Goal: Task Accomplishment & Management: Manage account settings

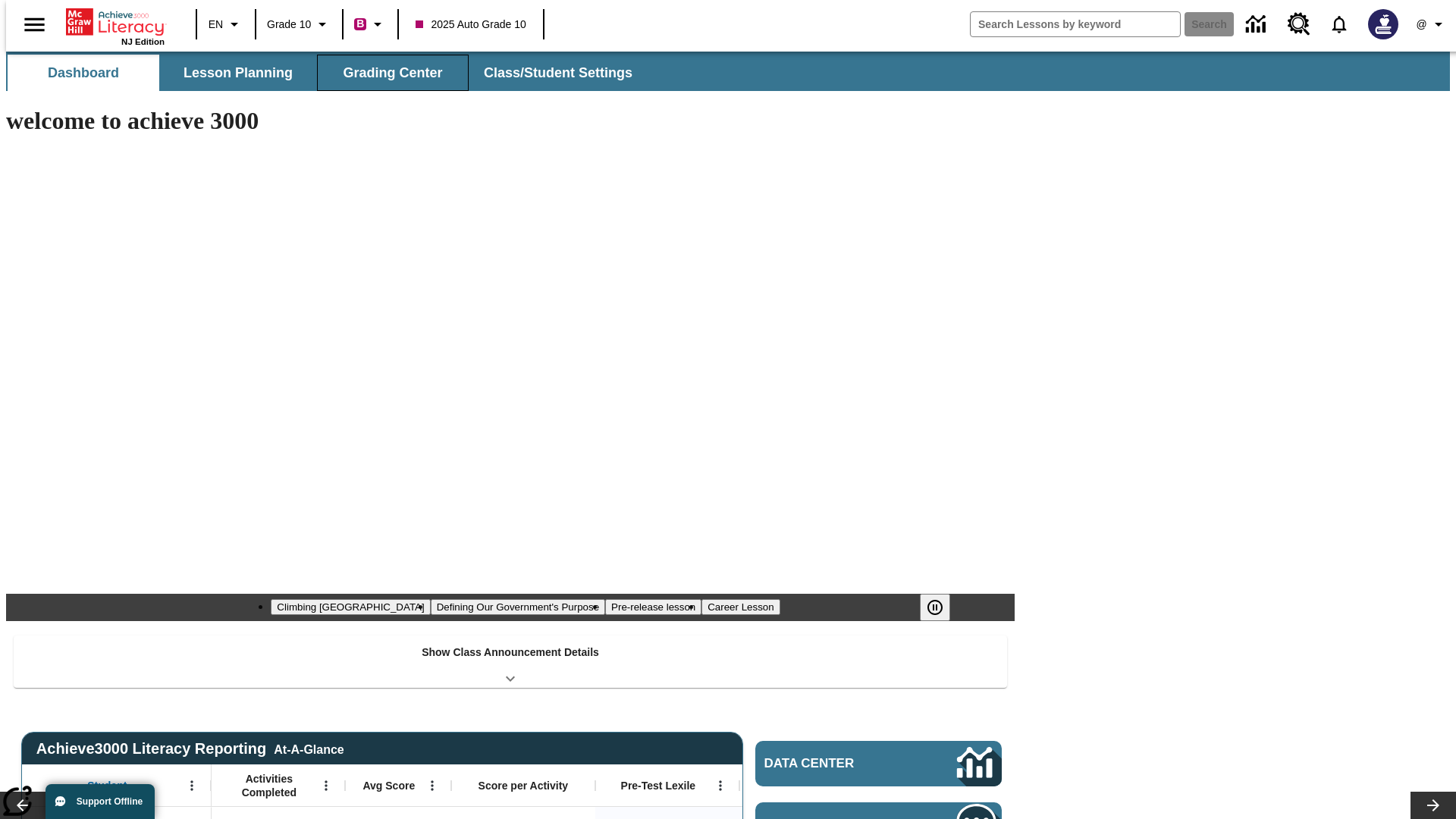
click at [387, 73] on button "Grading Center" at bounding box center [393, 73] width 151 height 36
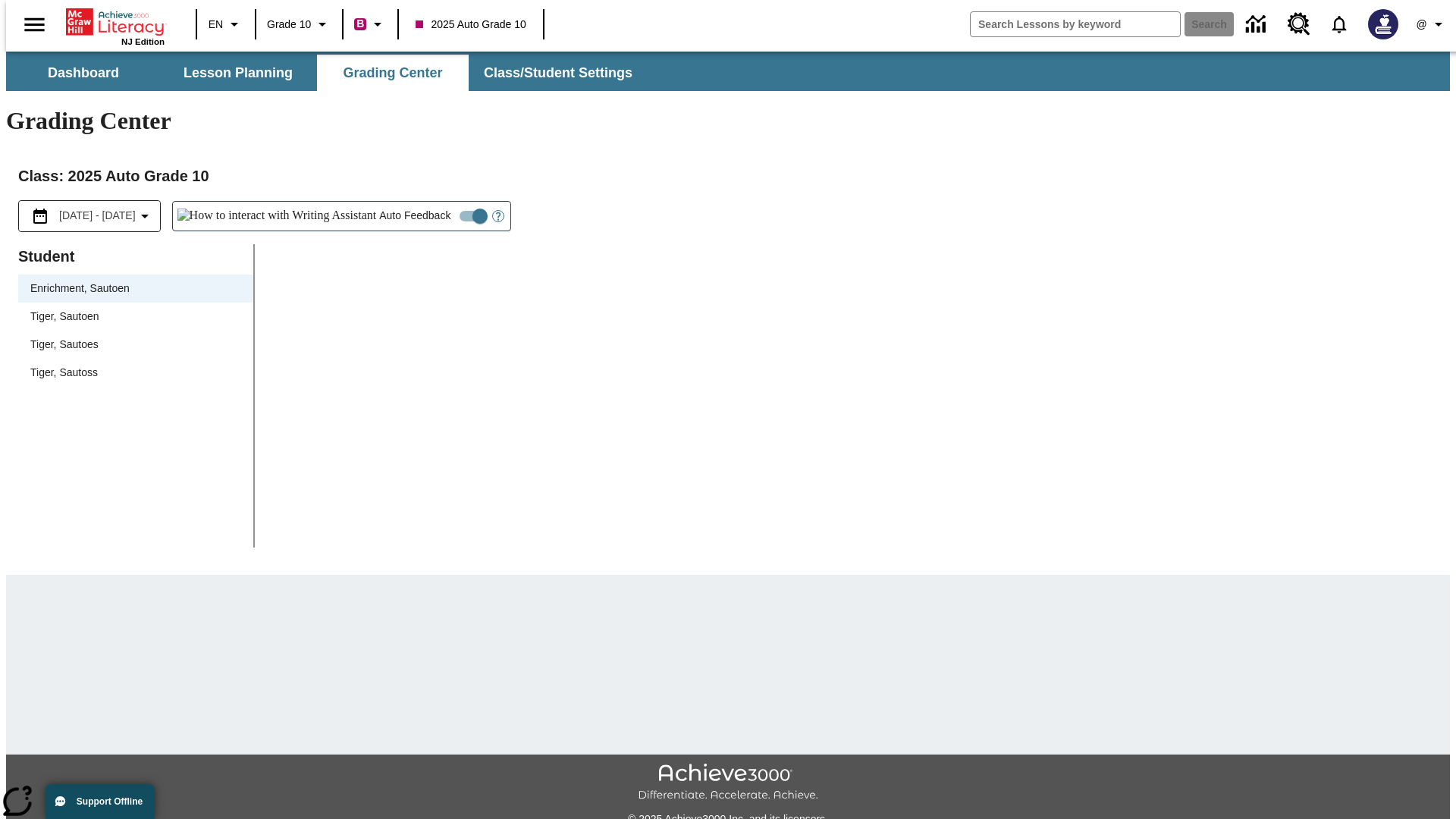
click at [130, 309] on span "Tiger, Sautoen" at bounding box center [135, 316] width 211 height 16
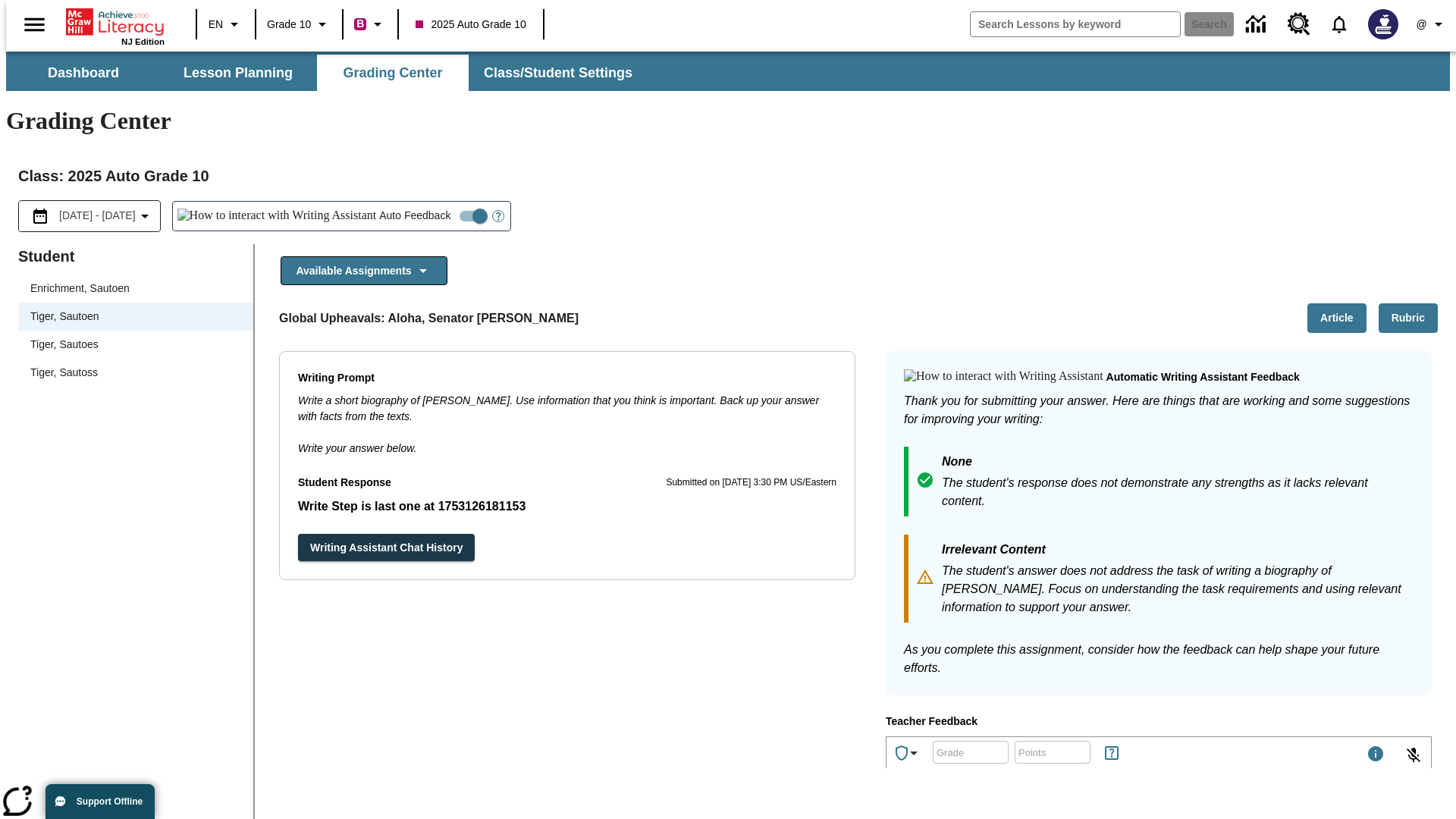
scroll to position [262, 0]
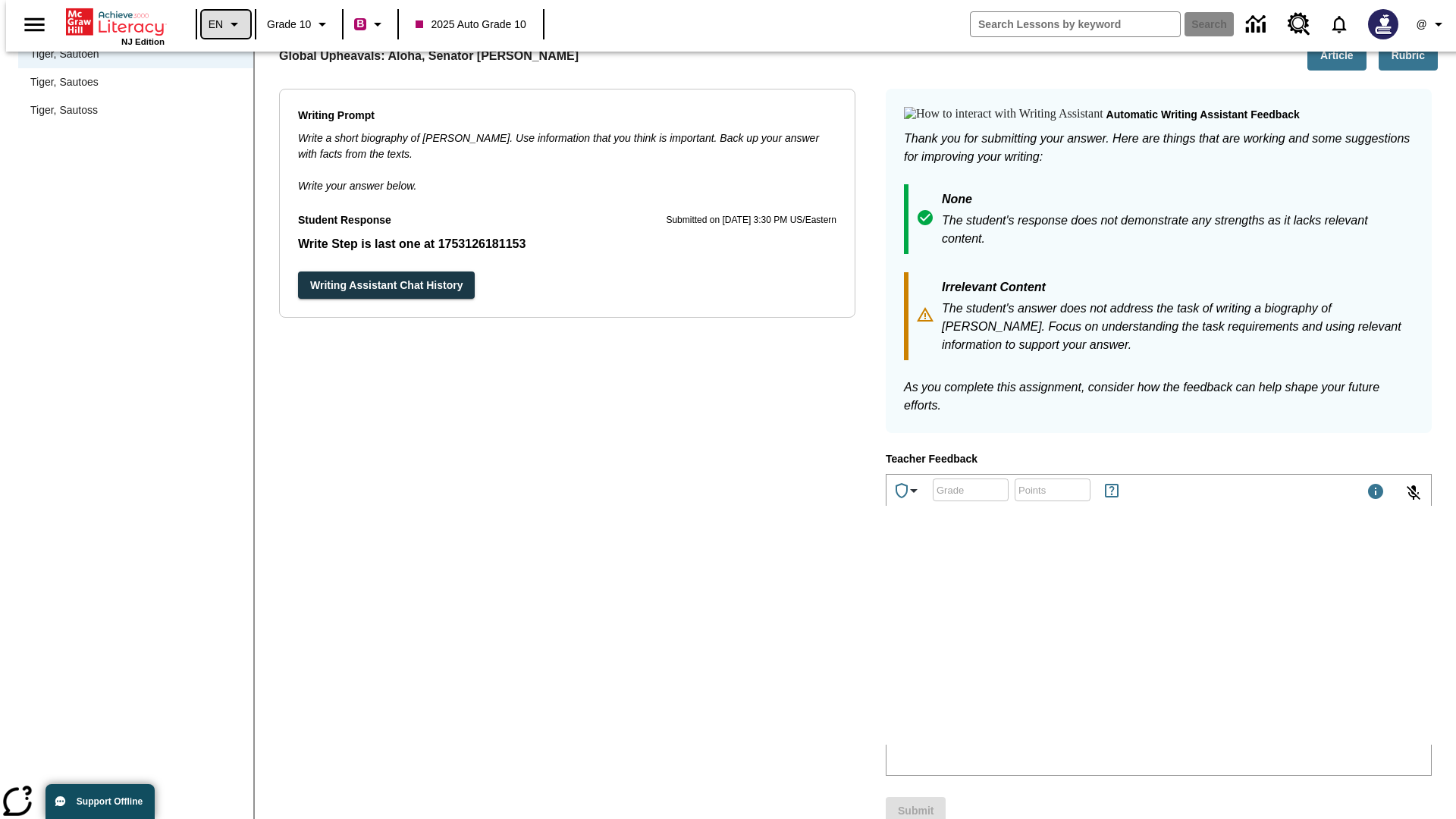
click at [225, 24] on icon "Language: EN, Select a language" at bounding box center [235, 25] width 19 height 19
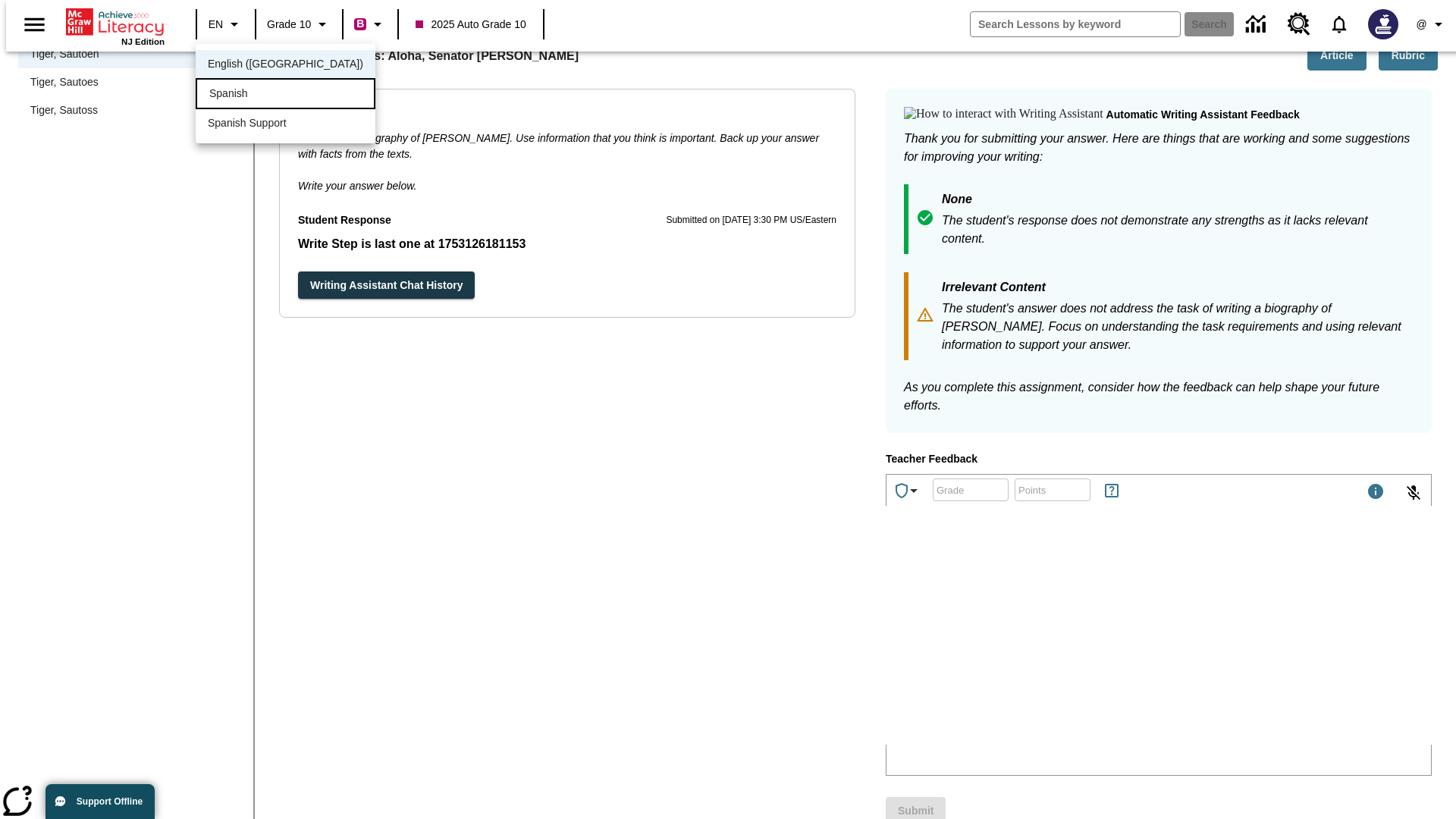
click at [252, 95] on div "Spanish" at bounding box center [285, 93] width 180 height 31
